Goal: Use online tool/utility: Utilize a website feature to perform a specific function

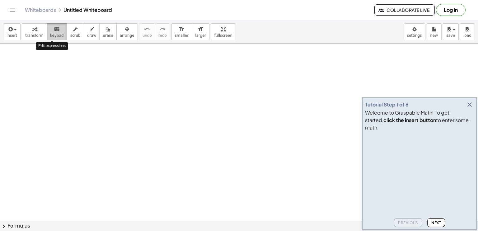
click at [54, 36] on span "keypad" at bounding box center [57, 35] width 14 height 4
click at [468, 108] on icon "button" at bounding box center [469, 104] width 7 height 7
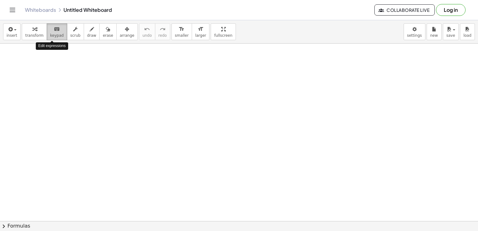
click at [52, 34] on span "keypad" at bounding box center [57, 35] width 14 height 4
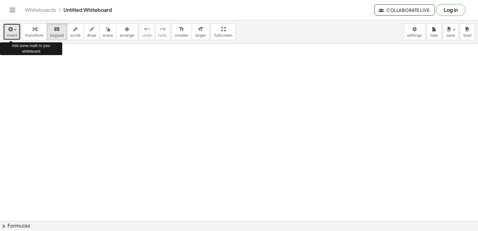
click at [16, 30] on button "insert" at bounding box center [11, 31] width 17 height 17
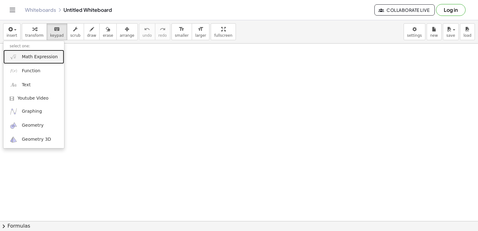
click at [31, 59] on span "Math Expression" at bounding box center [40, 57] width 36 height 6
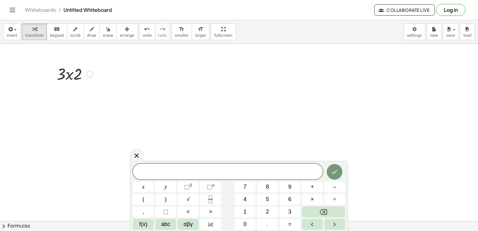
click at [70, 72] on div at bounding box center [75, 73] width 43 height 21
click at [89, 76] on div at bounding box center [90, 74] width 7 height 7
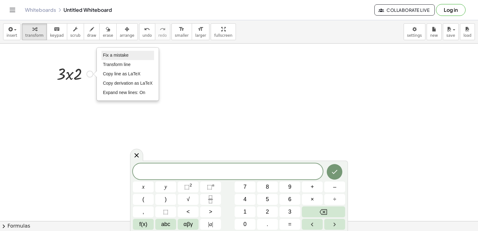
click at [112, 56] on span "Fix a mistake" at bounding box center [116, 55] width 26 height 5
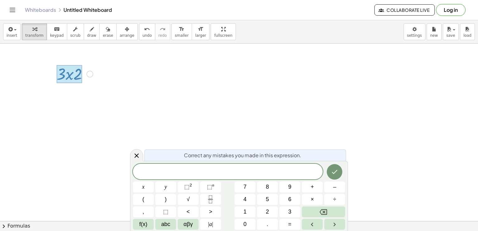
click at [68, 72] on div at bounding box center [70, 74] width 26 height 18
drag, startPoint x: 68, startPoint y: 72, endPoint x: 204, endPoint y: 112, distance: 142.5
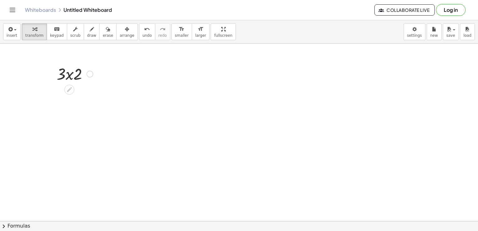
click at [90, 75] on div "Fix a mistake Transform line Copy line as LaTeX Copy derivation as LaTeX Expand…" at bounding box center [90, 74] width 7 height 7
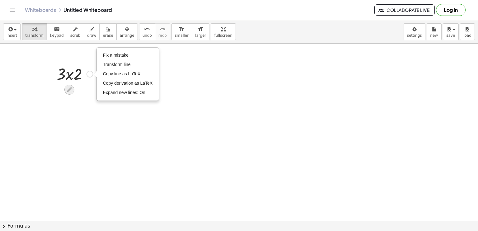
click at [67, 89] on icon at bounding box center [69, 89] width 7 height 7
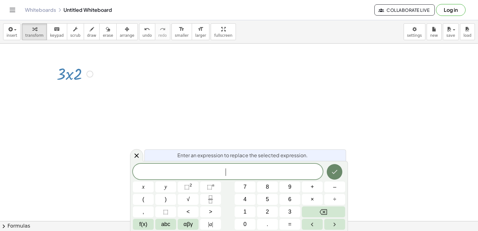
click at [334, 171] on icon "Done" at bounding box center [334, 171] width 7 height 7
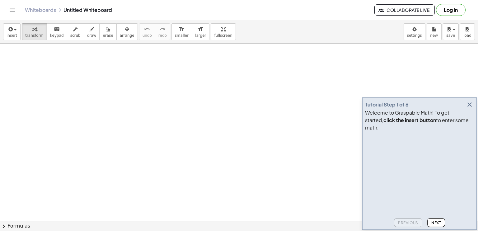
click at [468, 108] on icon "button" at bounding box center [469, 104] width 7 height 7
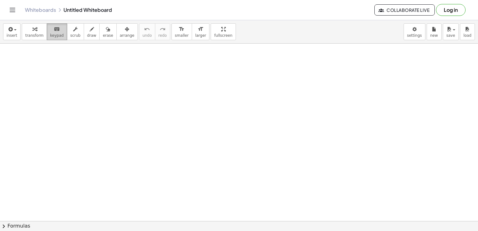
click at [50, 34] on span "keypad" at bounding box center [57, 35] width 14 height 4
click at [13, 34] on span "insert" at bounding box center [12, 35] width 11 height 4
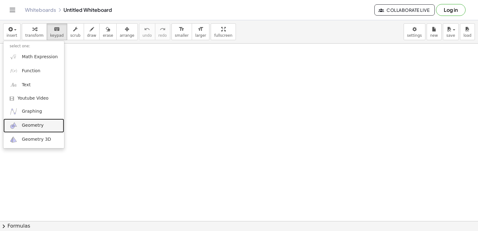
click at [39, 125] on span "Geometry" at bounding box center [33, 125] width 22 height 6
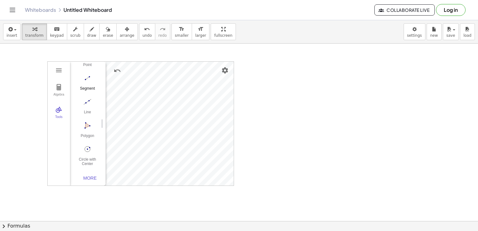
scroll to position [64, 0]
click at [86, 118] on img "Polygon. Select all vertices, then first vertex again" at bounding box center [87, 123] width 25 height 10
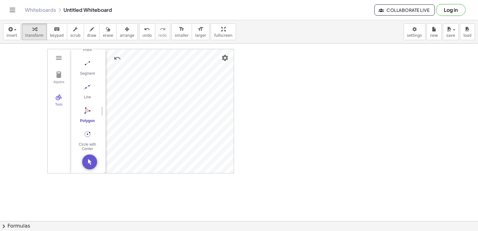
scroll to position [14, 0]
click at [89, 160] on img "Move. Drag or select object" at bounding box center [89, 160] width 15 height 15
click at [81, 108] on img "Polygon. Select all vertices, then first vertex again" at bounding box center [87, 109] width 25 height 10
click at [90, 161] on img "Move. Drag or select object" at bounding box center [89, 160] width 15 height 15
click at [157, 110] on div "Algebra Tools GeoGebra Geometry Basic Tools Move Point Segment Line Polygon Cir…" at bounding box center [141, 110] width 186 height 124
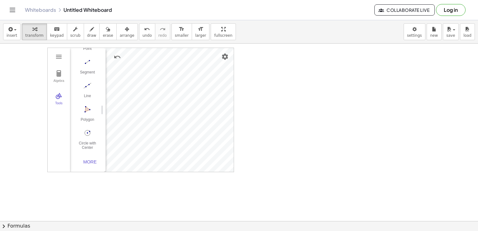
click at [166, 116] on div "Algebra Tools GeoGebra Geometry Basic Tools Move Point Segment Line Polygon Cir…" at bounding box center [141, 110] width 186 height 124
click at [87, 159] on div "More" at bounding box center [90, 161] width 20 height 5
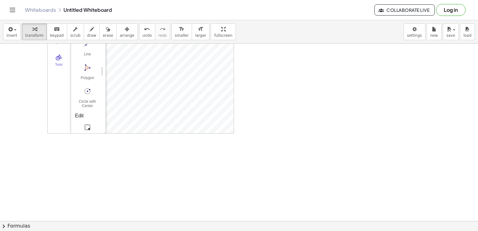
click at [88, 123] on img "Select Objects. Click on object to select it or drag a rectangle to select mult…" at bounding box center [87, 127] width 25 height 10
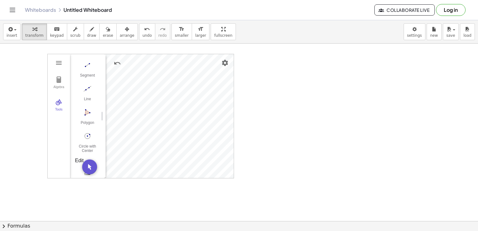
scroll to position [0, 0]
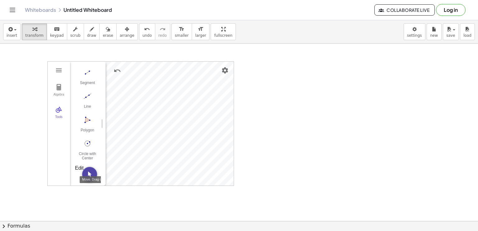
drag, startPoint x: 89, startPoint y: 170, endPoint x: 86, endPoint y: 166, distance: 5.1
click at [86, 167] on img "Move. Drag or select object" at bounding box center [89, 174] width 15 height 15
click at [87, 128] on div "Polygon" at bounding box center [87, 132] width 25 height 9
drag, startPoint x: 92, startPoint y: 172, endPoint x: 92, endPoint y: 152, distance: 19.9
click at [92, 152] on div "GeoGebra Geometry Basic Tools Move Point Segment Line Polygon Circle with Cente…" at bounding box center [85, 124] width 31 height 124
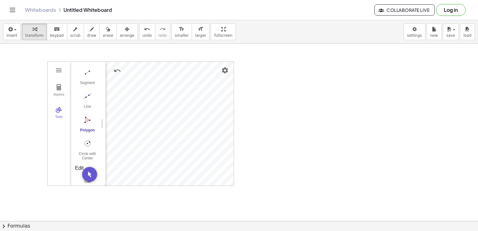
drag, startPoint x: 91, startPoint y: 170, endPoint x: 71, endPoint y: 168, distance: 19.7
click at [71, 168] on div "GeoGebra Geometry Basic Tools Move Point Segment Line Polygon Circle with Cente…" at bounding box center [85, 124] width 31 height 124
drag, startPoint x: 90, startPoint y: 171, endPoint x: 85, endPoint y: 147, distance: 24.4
click at [85, 147] on div "GeoGebra Geometry Basic Tools Move Point Segment Line Polygon Circle with Cente…" at bounding box center [85, 124] width 31 height 124
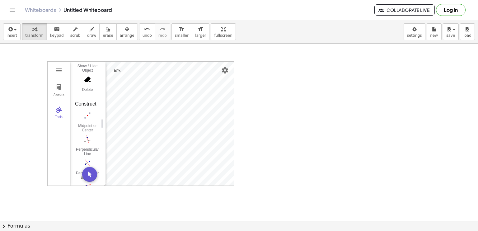
click at [91, 101] on div "Construct" at bounding box center [85, 103] width 21 height 7
click at [117, 68] on img "Undo" at bounding box center [117, 70] width 7 height 7
click at [53, 94] on div "Algebra" at bounding box center [59, 97] width 20 height 9
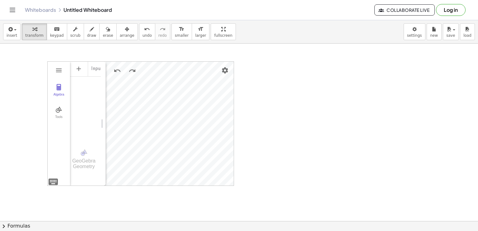
click at [82, 104] on div "Input…" at bounding box center [85, 100] width 31 height 79
drag, startPoint x: 103, startPoint y: 124, endPoint x: 156, endPoint y: 125, distance: 53.0
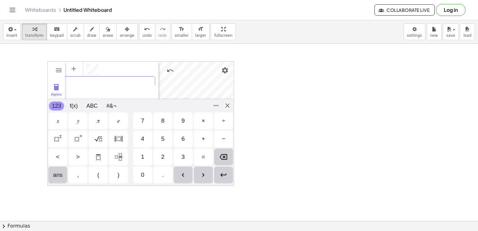
scroll to position [4, 0]
click at [242, 77] on div at bounding box center [239, 221] width 478 height 355
click at [21, 76] on div at bounding box center [239, 221] width 478 height 355
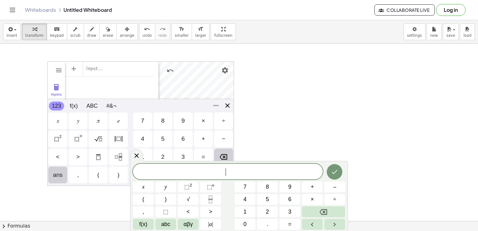
click at [228, 107] on div "Algebra Tools Input… GeoGebra Geometry Basic Tools Move Point Segment Line Poly…" at bounding box center [140, 123] width 187 height 125
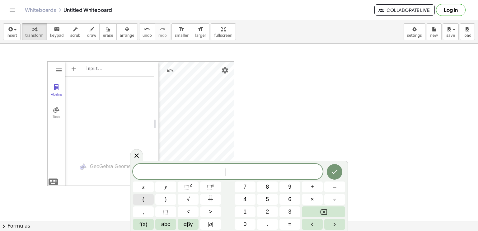
click at [141, 201] on button "(" at bounding box center [143, 199] width 21 height 11
click at [289, 208] on span "3" at bounding box center [289, 212] width 3 height 8
click at [147, 190] on button "x" at bounding box center [143, 187] width 21 height 11
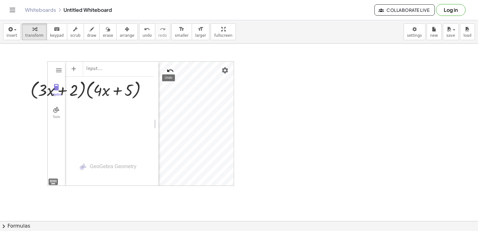
click at [169, 69] on img "Undo" at bounding box center [170, 70] width 7 height 7
click at [103, 127] on div "Input…" at bounding box center [109, 107] width 89 height 93
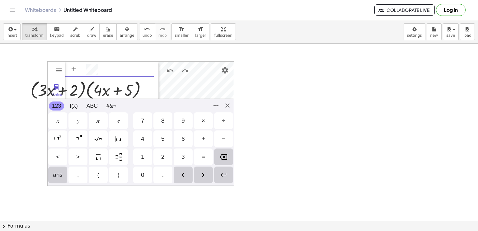
click at [55, 180] on div "Algebra Tools GeoGebra Geometry Basic Tools Move Point Segment Line Polygon Cir…" at bounding box center [140, 123] width 187 height 125
click at [231, 105] on div "Algebra Tools GeoGebra Geometry Basic Tools Move Point Segment Line Polygon Cir…" at bounding box center [140, 123] width 187 height 125
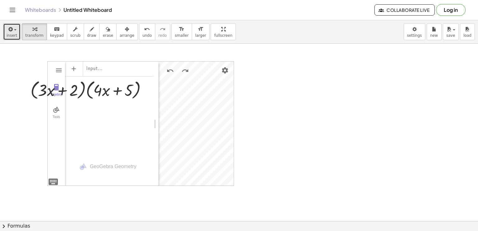
click at [14, 29] on span "button" at bounding box center [15, 29] width 2 height 1
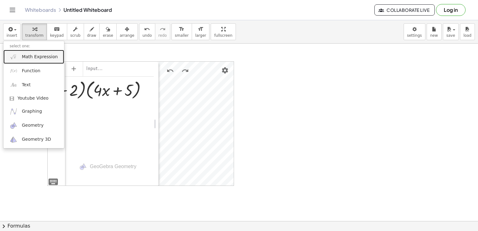
click at [41, 60] on link "Math Expression" at bounding box center [33, 57] width 61 height 14
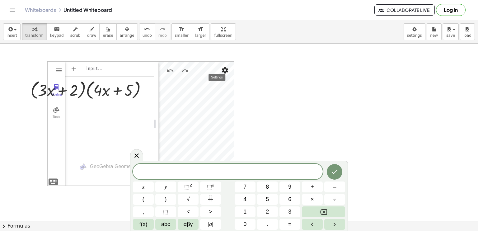
click at [222, 72] on img "Settings" at bounding box center [224, 70] width 7 height 7
click at [274, 132] on div at bounding box center [239, 221] width 478 height 355
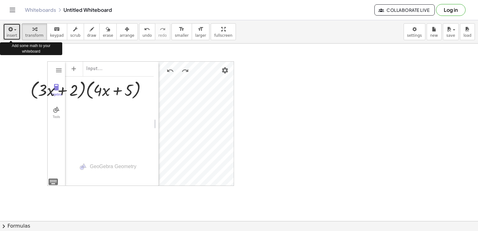
click at [14, 33] on span "insert" at bounding box center [12, 35] width 11 height 4
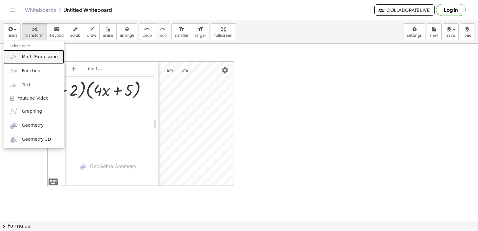
click at [29, 61] on link "Math Expression" at bounding box center [33, 57] width 61 height 14
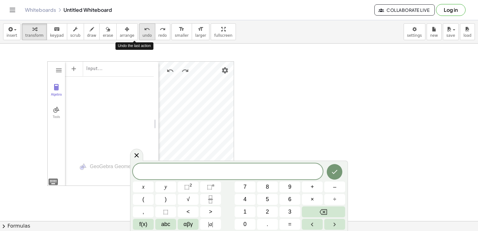
click at [144, 28] on icon "undo" at bounding box center [147, 29] width 6 height 7
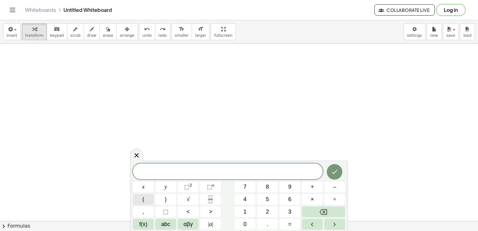
click at [149, 197] on button "(" at bounding box center [143, 199] width 21 height 11
click at [336, 169] on icon "Done" at bounding box center [334, 171] width 7 height 7
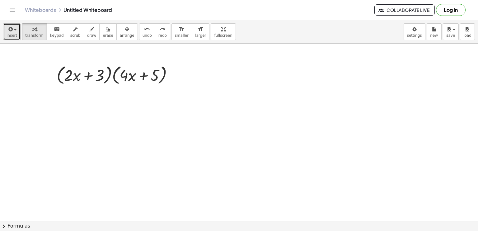
click at [12, 34] on span "insert" at bounding box center [12, 35] width 11 height 4
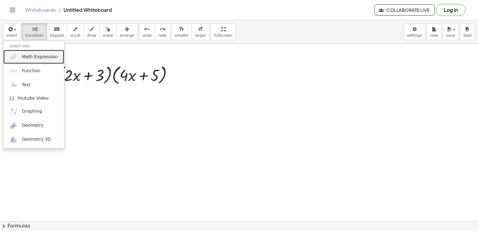
click at [25, 59] on span "Math Expression" at bounding box center [40, 57] width 36 height 6
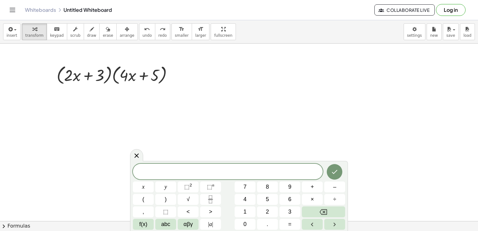
click at [72, 99] on div at bounding box center [239, 221] width 478 height 355
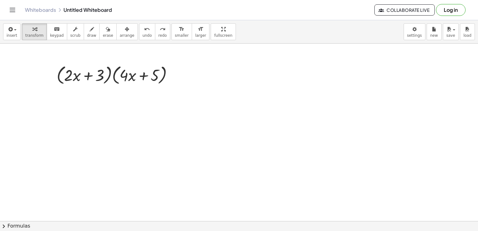
click at [88, 104] on div at bounding box center [239, 221] width 478 height 355
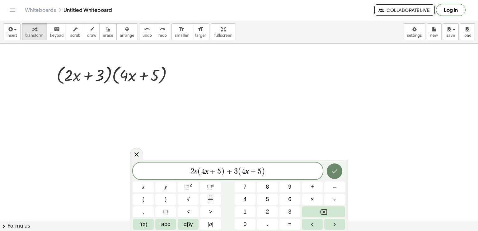
click at [336, 172] on icon "Done" at bounding box center [334, 171] width 7 height 7
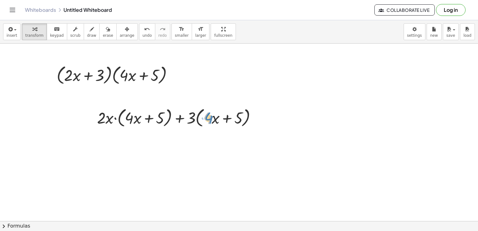
click at [207, 120] on div at bounding box center [179, 118] width 171 height 24
drag, startPoint x: 258, startPoint y: 117, endPoint x: 185, endPoint y: 105, distance: 73.9
click at [185, 105] on div "+ · 2 · x · ( + · 4 · x + 5 ) + · 3 · ( + · 4 · x + 5 )" at bounding box center [177, 117] width 178 height 27
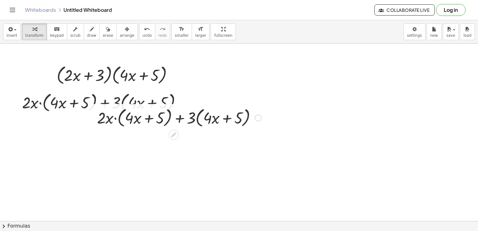
click at [247, 117] on div at bounding box center [179, 118] width 171 height 24
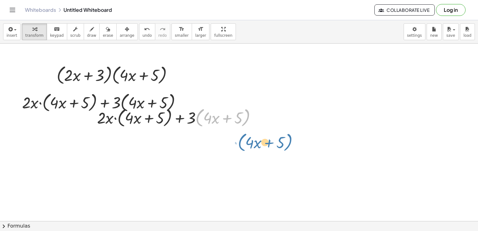
drag, startPoint x: 247, startPoint y: 117, endPoint x: 288, endPoint y: 140, distance: 47.8
click at [288, 140] on div "· ( + · 2 · x + 3 ) · ( + · 4 · x + 5 ) · ( + · 4 · x + 5 ) + · 2 · x · ( + · 4…" at bounding box center [239, 221] width 478 height 355
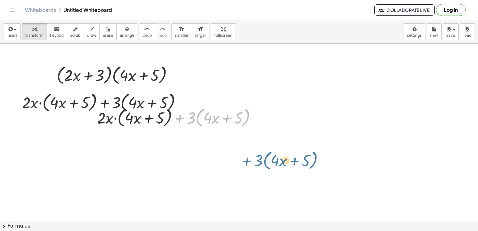
drag, startPoint x: 183, startPoint y: 120, endPoint x: 253, endPoint y: 164, distance: 82.4
click at [253, 164] on div "· ( + · 2 · x + 3 ) · ( + · 4 · x + 5 ) + · 3 · ( + · 4 · x + 5 ) + · 2 · x · (…" at bounding box center [239, 221] width 478 height 355
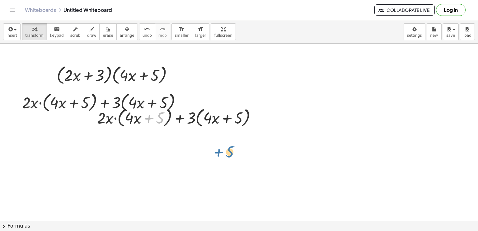
drag, startPoint x: 159, startPoint y: 117, endPoint x: 248, endPoint y: 163, distance: 99.7
click at [175, 135] on icon at bounding box center [174, 134] width 7 height 7
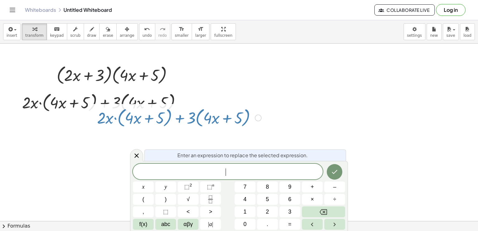
click at [100, 136] on div at bounding box center [239, 221] width 478 height 355
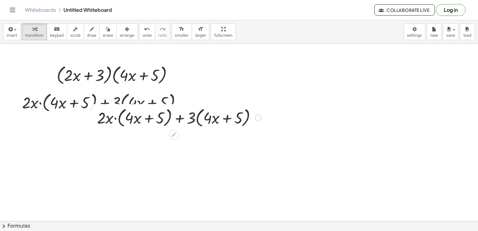
click at [259, 117] on div at bounding box center [258, 118] width 7 height 7
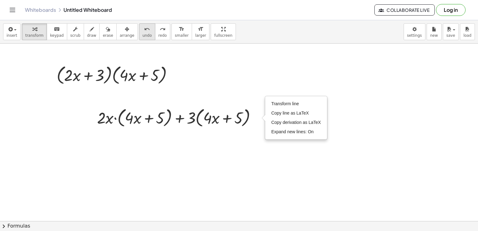
click at [143, 34] on span "undo" at bounding box center [147, 35] width 9 height 4
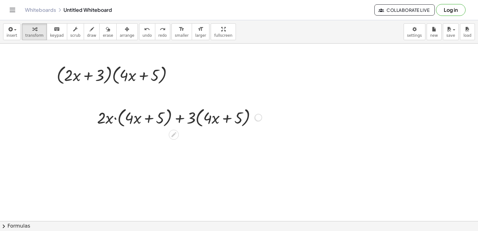
click at [256, 116] on div "Transform line Copy line as LaTeX Copy derivation as LaTeX Expand new lines: On" at bounding box center [258, 118] width 7 height 7
drag, startPoint x: 106, startPoint y: 117, endPoint x: 62, endPoint y: 89, distance: 51.9
click at [62, 89] on div "· ( + · 2 · x + 3 ) · ( + · 4 · x + 5 ) · 2 + · 2 · x · ( + · 4 · x + 5 ) + · 3…" at bounding box center [239, 221] width 478 height 355
drag, startPoint x: 145, startPoint y: 119, endPoint x: 102, endPoint y: 110, distance: 44.7
click at [102, 110] on div at bounding box center [179, 118] width 171 height 24
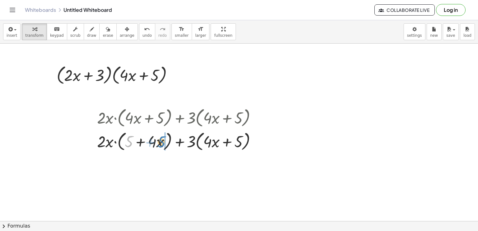
drag, startPoint x: 129, startPoint y: 141, endPoint x: 162, endPoint y: 142, distance: 32.4
click at [162, 142] on div at bounding box center [179, 141] width 171 height 24
drag, startPoint x: 258, startPoint y: 141, endPoint x: 172, endPoint y: 89, distance: 100.9
click at [172, 89] on div "· ( + · 2 · x + 3 ) · ( + · 4 · x + 5 ) + · 2 · x · ( + · 4 · x + 5 ) + · 3 · (…" at bounding box center [239, 221] width 478 height 355
drag, startPoint x: 259, startPoint y: 118, endPoint x: 193, endPoint y: 93, distance: 70.5
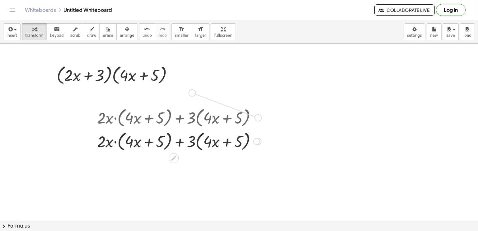
click at [193, 93] on div "· ( + · 2 · x + 3 ) · ( + · 4 · x + 5 ) + · 2 · x · ( + · 4 · x + 5 ) + · 3 · (…" at bounding box center [239, 221] width 478 height 355
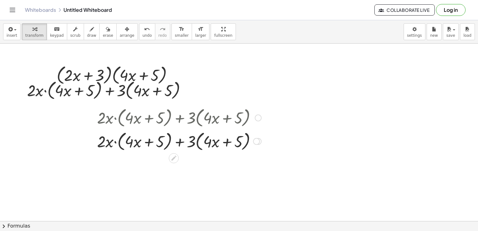
click at [231, 113] on div at bounding box center [179, 118] width 171 height 24
drag, startPoint x: 261, startPoint y: 127, endPoint x: 160, endPoint y: 66, distance: 118.0
click at [160, 66] on div "· ( + · 2 · x + 3 ) · ( + · 4 · x + 5 ) + · 2 · x · ( + · 4 · x + 5 ) + · 3 · (…" at bounding box center [239, 221] width 478 height 355
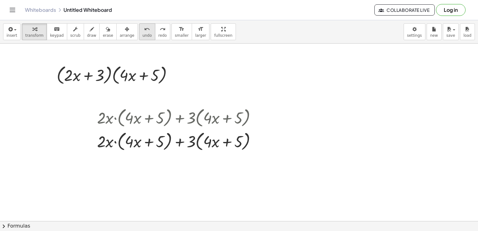
drag, startPoint x: 160, startPoint y: 66, endPoint x: 136, endPoint y: 32, distance: 41.9
click at [144, 32] on icon "undo" at bounding box center [147, 29] width 6 height 7
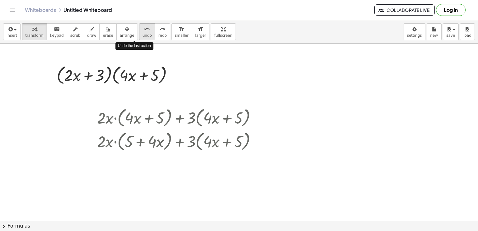
click at [144, 32] on icon "undo" at bounding box center [147, 29] width 6 height 7
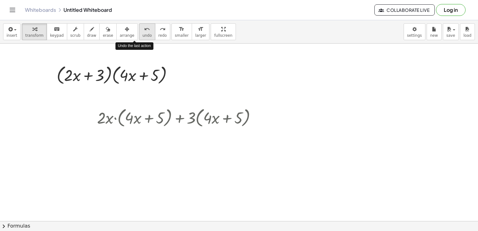
click at [144, 32] on icon "undo" at bounding box center [147, 29] width 6 height 7
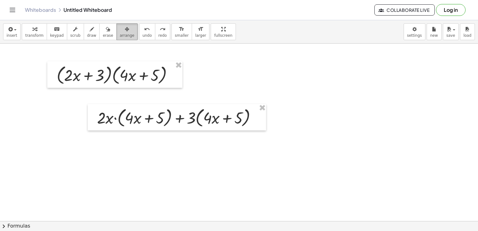
click at [125, 32] on icon "button" at bounding box center [127, 29] width 4 height 7
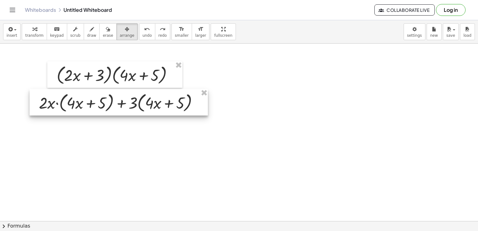
drag, startPoint x: 158, startPoint y: 112, endPoint x: 98, endPoint y: 97, distance: 61.0
click at [98, 97] on div at bounding box center [119, 102] width 178 height 27
click at [177, 154] on div at bounding box center [239, 221] width 478 height 355
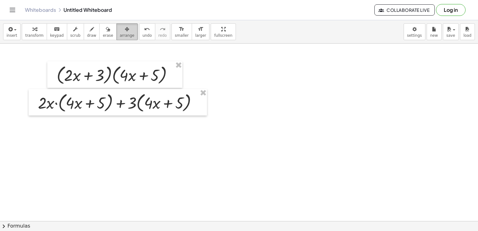
click at [125, 31] on icon "button" at bounding box center [127, 29] width 4 height 7
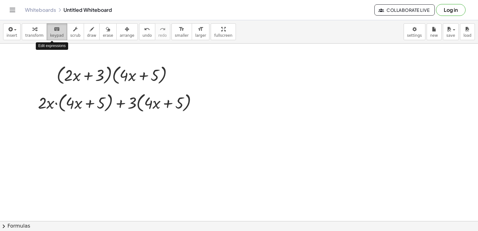
click at [54, 30] on icon "keyboard" at bounding box center [57, 29] width 6 height 7
drag, startPoint x: 115, startPoint y: 160, endPoint x: 145, endPoint y: 246, distance: 90.9
click at [145, 231] on html "Graspable Math Activities Get Started Activity Bank Assigned Work Classes White…" at bounding box center [239, 115] width 478 height 231
click at [15, 25] on button "insert" at bounding box center [11, 31] width 17 height 17
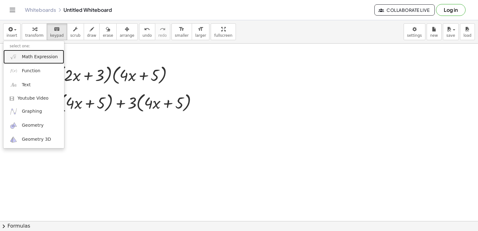
click at [44, 54] on span "Math Expression" at bounding box center [40, 57] width 36 height 6
